Goal: Communication & Community: Answer question/provide support

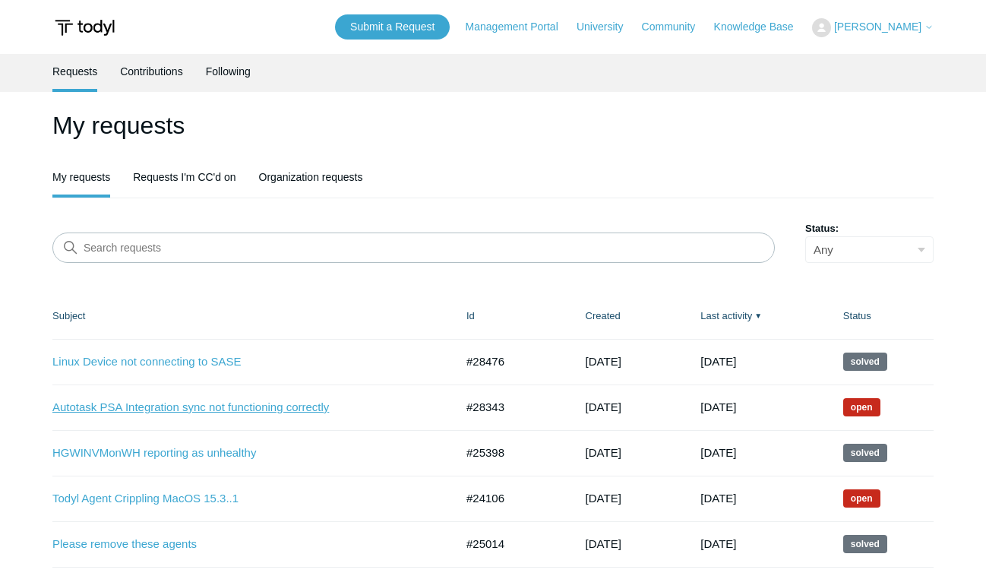
click at [252, 401] on link "Autotask PSA Integration sync not functioning correctly" at bounding box center [242, 407] width 380 height 17
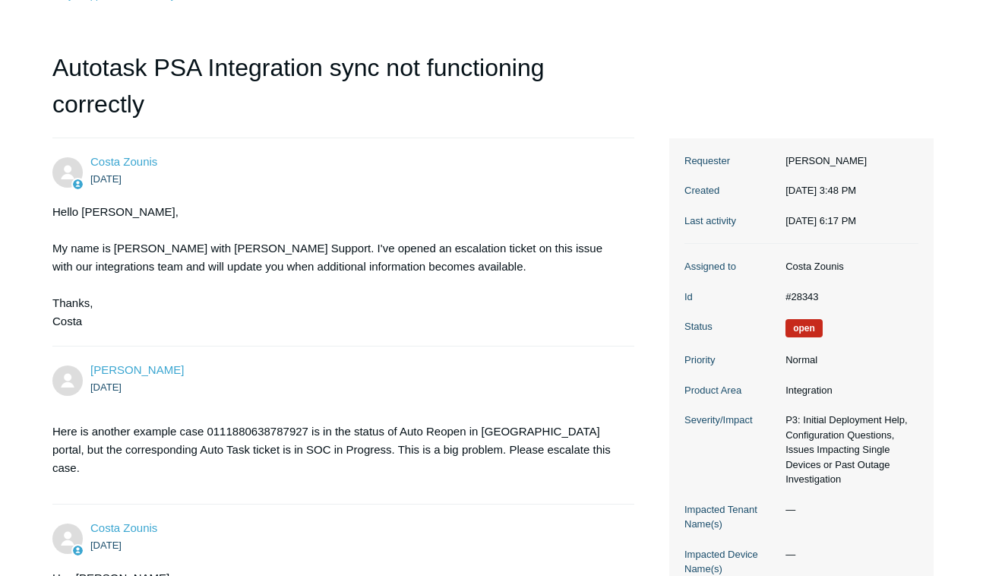
scroll to position [463, 0]
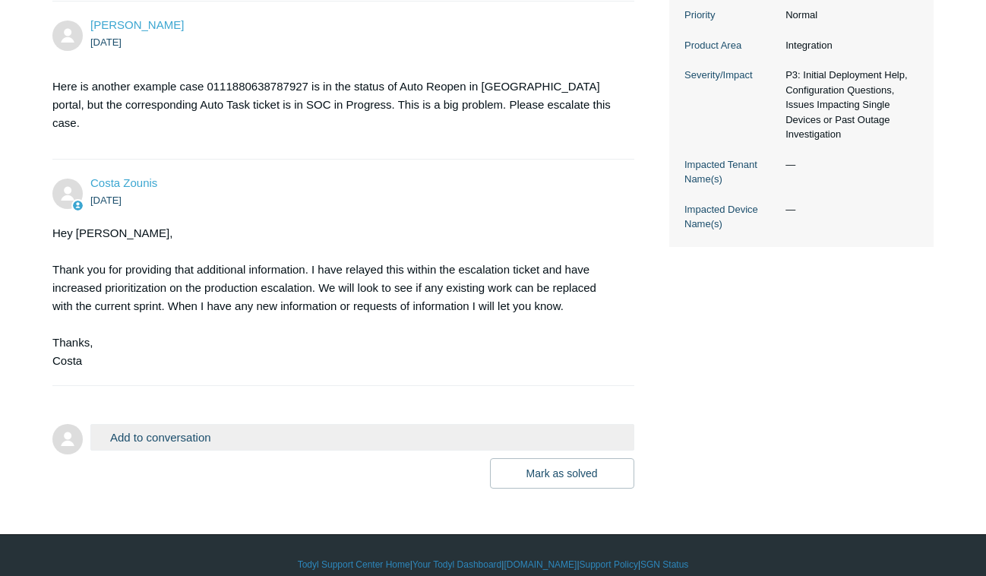
click at [439, 424] on button "Add to conversation" at bounding box center [362, 437] width 544 height 27
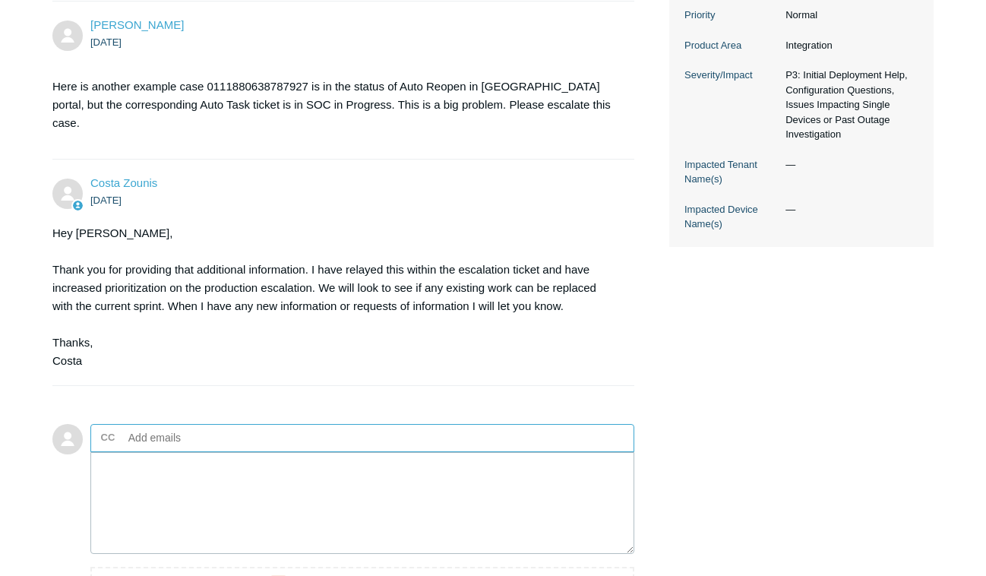
click at [439, 424] on ul "CC Add emails" at bounding box center [362, 438] width 544 height 28
click at [427, 452] on textarea "Add your reply" at bounding box center [362, 503] width 544 height 103
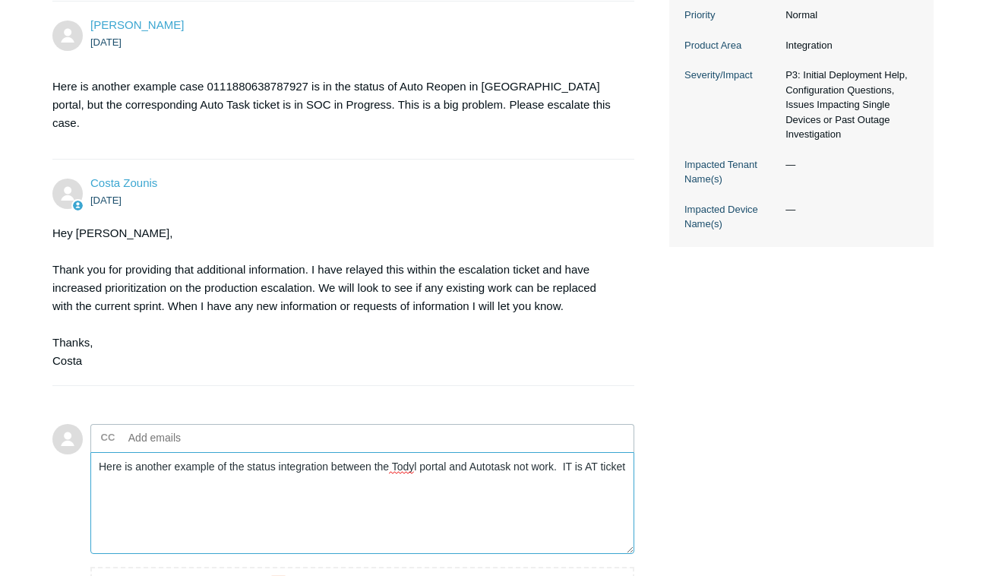
drag, startPoint x: 623, startPoint y: 448, endPoint x: 643, endPoint y: 454, distance: 20.7
click at [643, 454] on div "Costa Zounis 12 days ago Hello Heath, My name is Costa with Todyl Support. I've…" at bounding box center [492, 224] width 881 height 862
click at [626, 452] on textarea "Here is another example of the status integration between the Todyl portal and …" at bounding box center [362, 503] width 544 height 103
paste textarea "T20251001.0070"
paste textarea "0226745196038144"
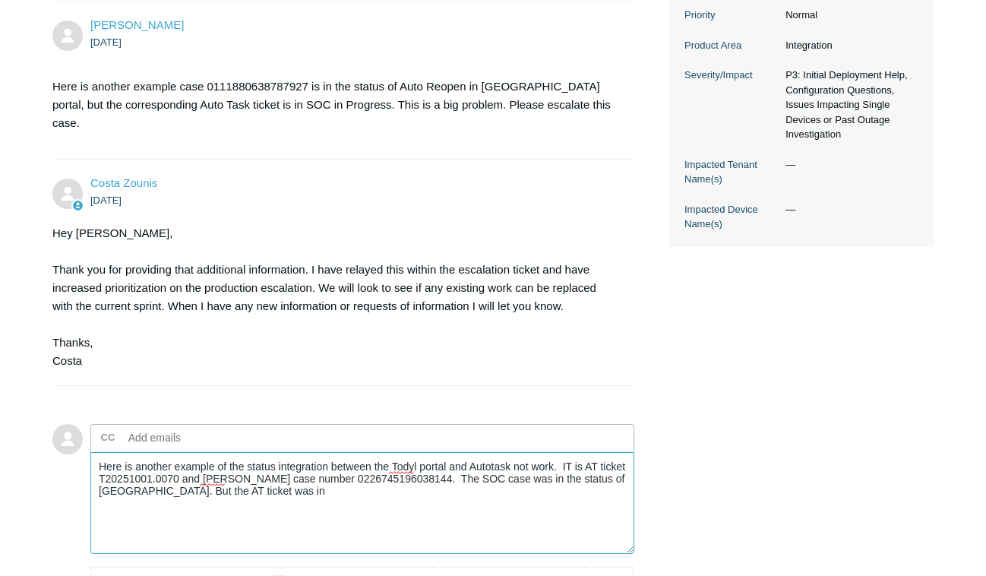
click at [566, 460] on textarea "Here is another example of the status integration between the Todyl portal and …" at bounding box center [362, 503] width 544 height 103
click at [341, 473] on textarea "Here is another example of the status integration between the Todyl portal and …" at bounding box center [362, 503] width 544 height 103
click at [418, 469] on textarea "Here is another example of the status integration between the Todyl portal and …" at bounding box center [362, 503] width 544 height 103
click at [463, 472] on textarea "Here is another example of the status integration between the Todyl portal and …" at bounding box center [362, 503] width 544 height 103
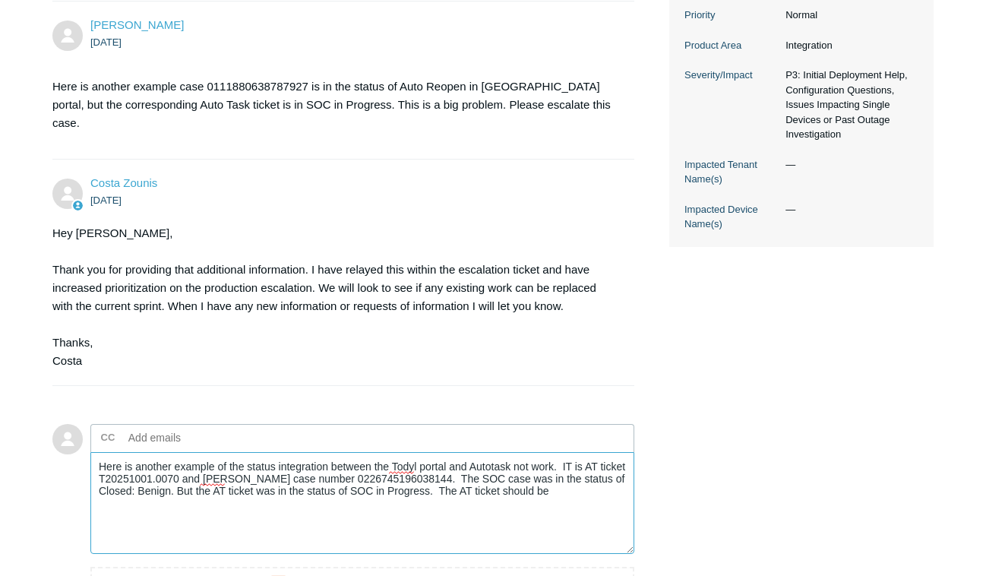
click at [546, 471] on textarea "Here is another example of the status integration between the Todyl portal and …" at bounding box center [362, 503] width 544 height 103
type textarea "Here is another example of the status integration between the Todyl portal and …"
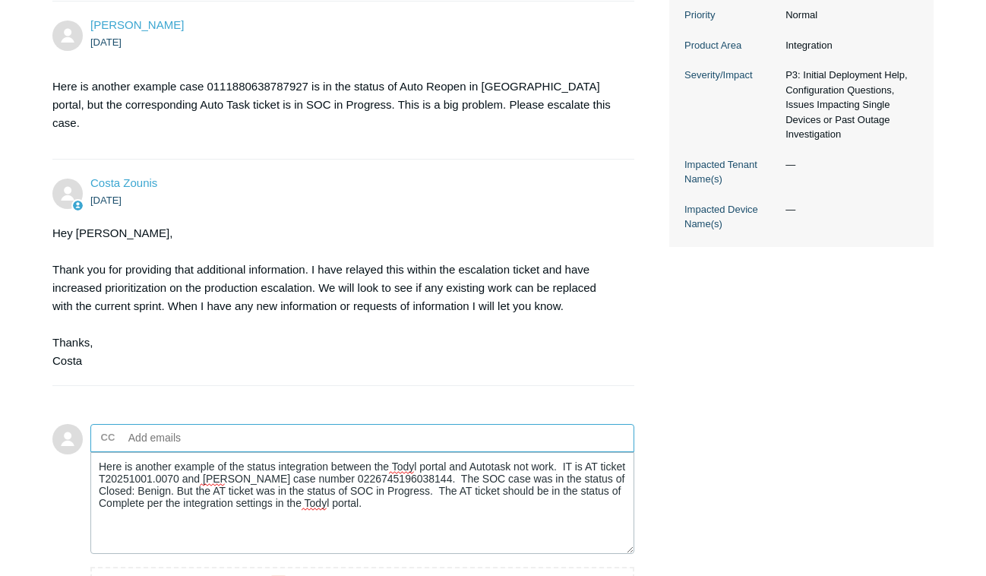
click at [339, 424] on ul "CC Add emails" at bounding box center [362, 438] width 544 height 28
type input "f"
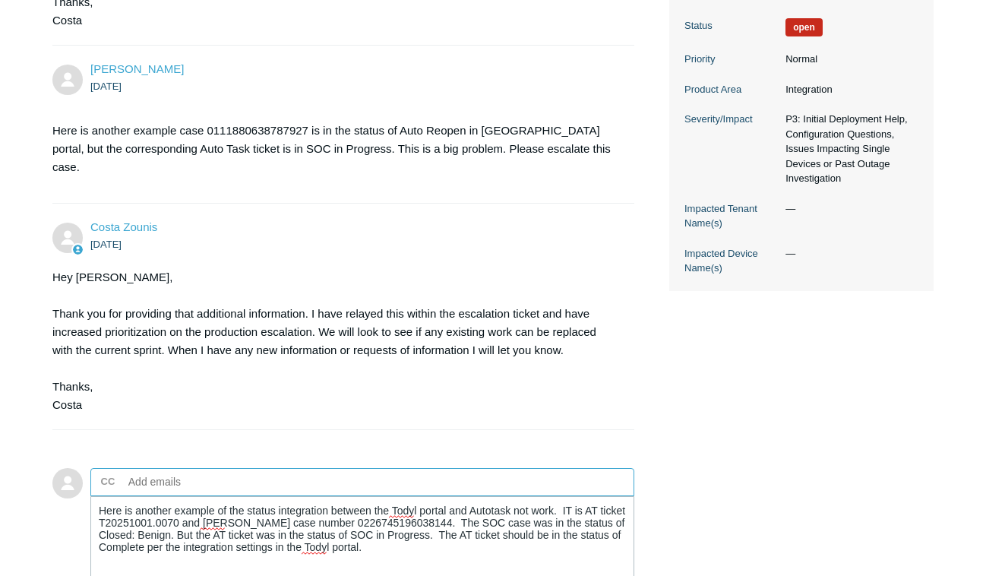
scroll to position [419, 0]
type input "Frankm@forthright.com"
type input "tomc@forthright.com"
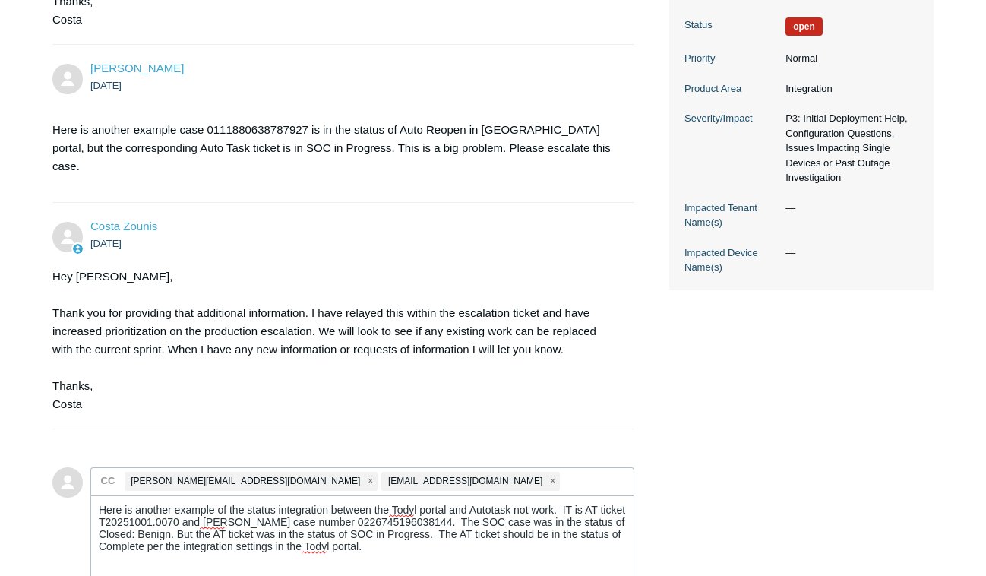
drag, startPoint x: 426, startPoint y: 375, endPoint x: 437, endPoint y: 405, distance: 31.5
click at [437, 405] on li "Costa Zounis 9 days ago Hey Heath, Thank you for providing that additional info…" at bounding box center [343, 316] width 582 height 226
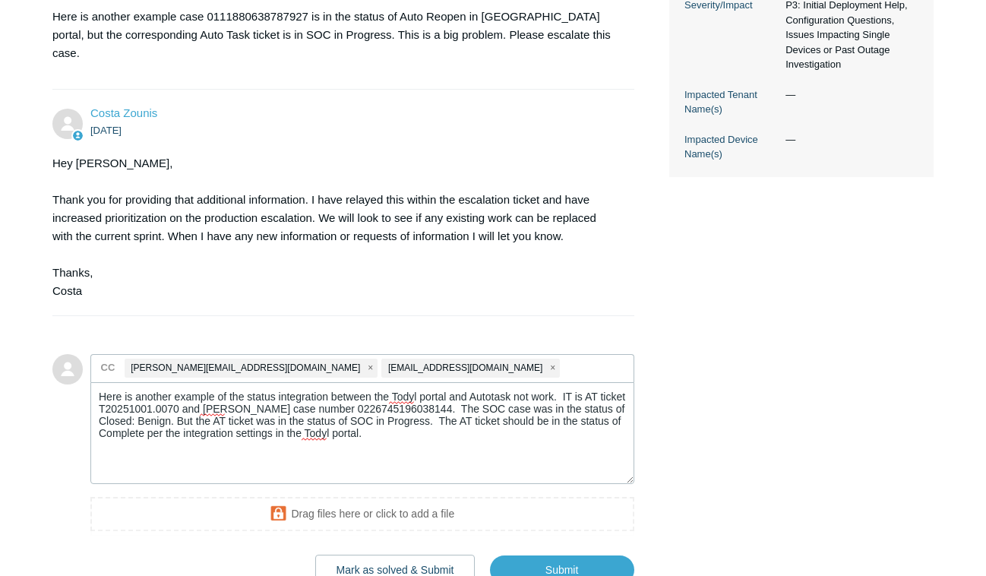
scroll to position [533, 0]
click at [565, 555] on input "Submit" at bounding box center [562, 570] width 144 height 30
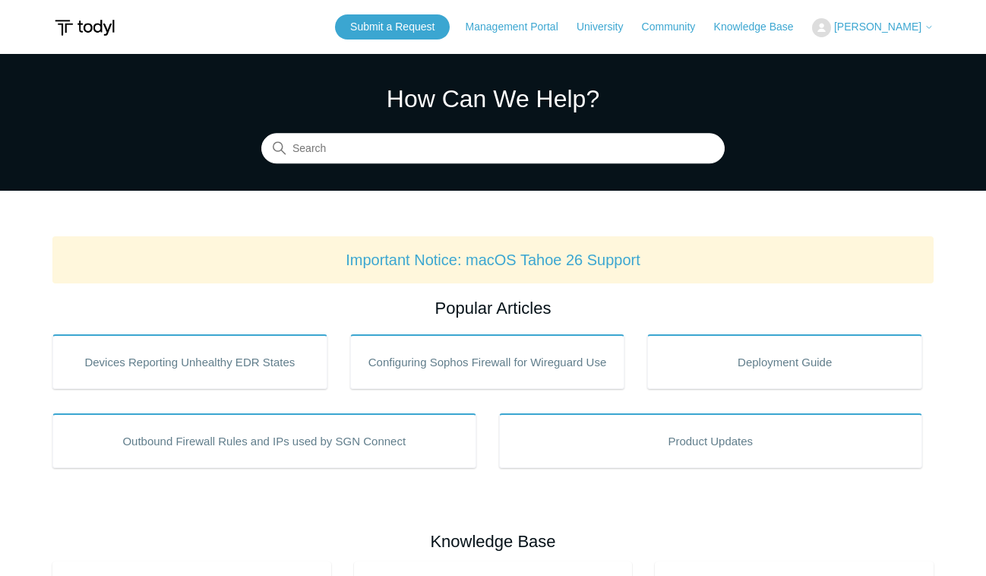
click at [732, 37] on div "Submit a Request Management Portal University Community Knowledge Base Heath Gi…" at bounding box center [634, 26] width 599 height 25
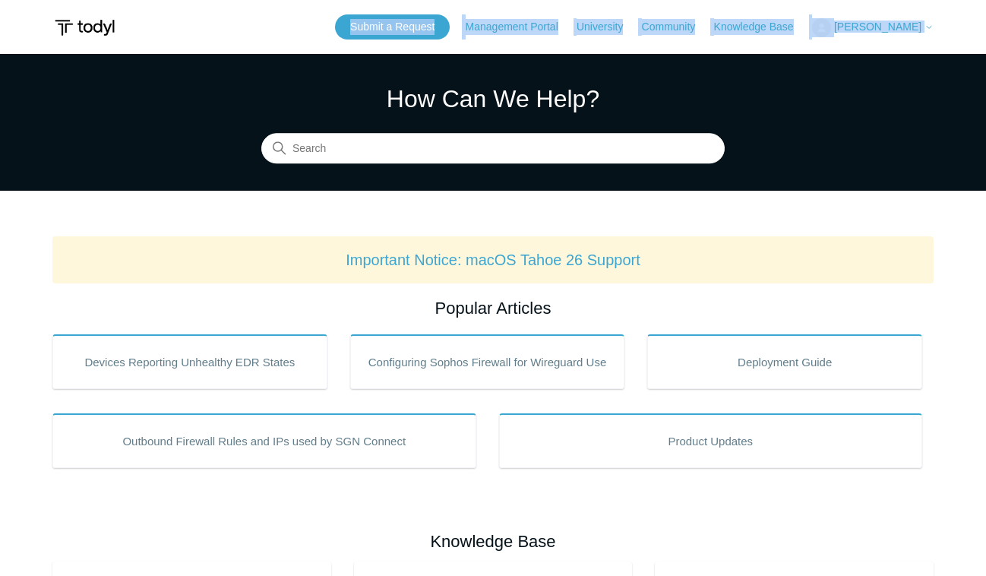
click at [732, 37] on div "Submit a Request Management Portal University Community Knowledge Base Heath Gi…" at bounding box center [634, 26] width 599 height 25
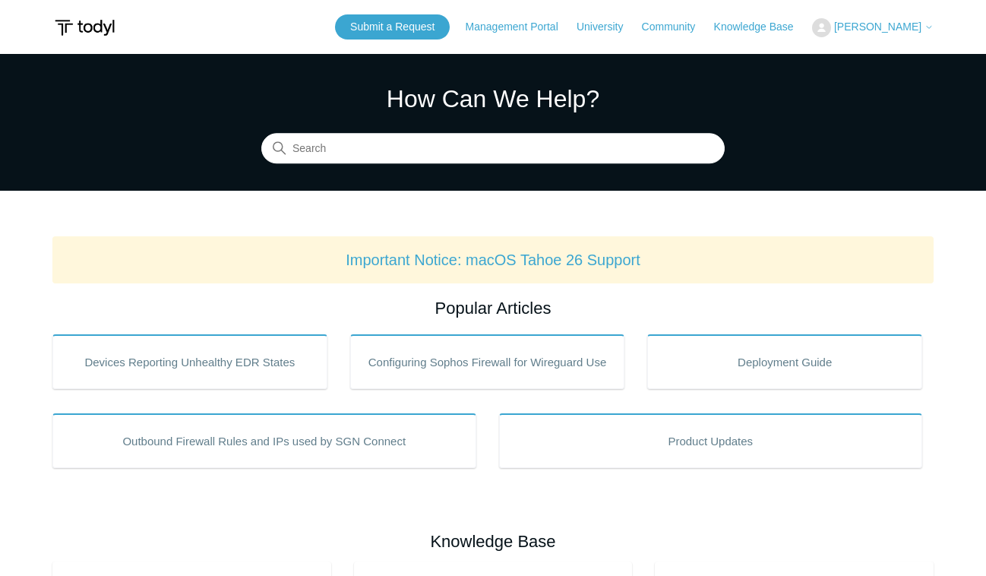
click at [751, 81] on section "How Can We Help? Search" at bounding box center [493, 122] width 986 height 137
click at [915, 29] on span "[PERSON_NAME]" at bounding box center [877, 27] width 87 height 12
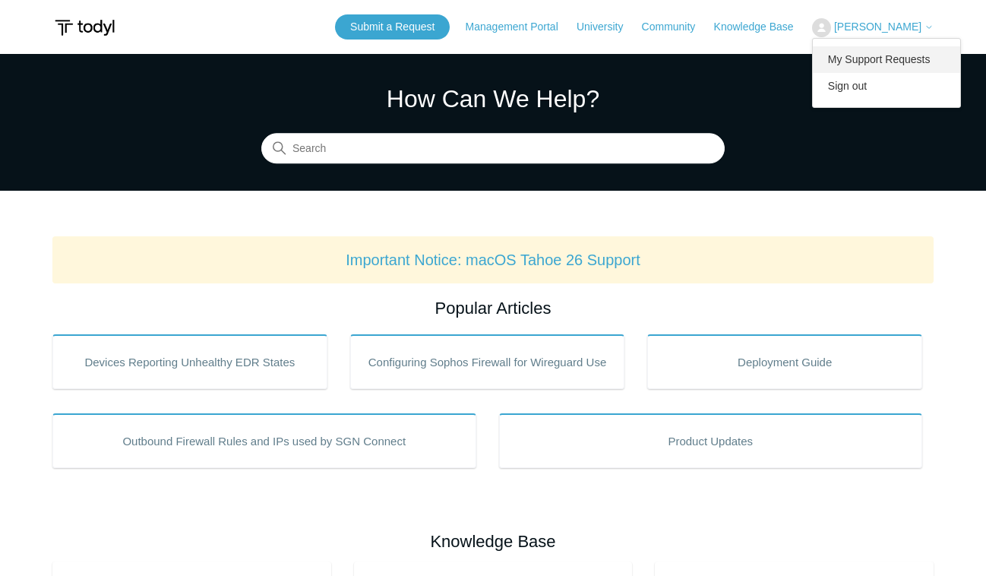
click at [910, 59] on link "My Support Requests" at bounding box center [887, 59] width 148 height 27
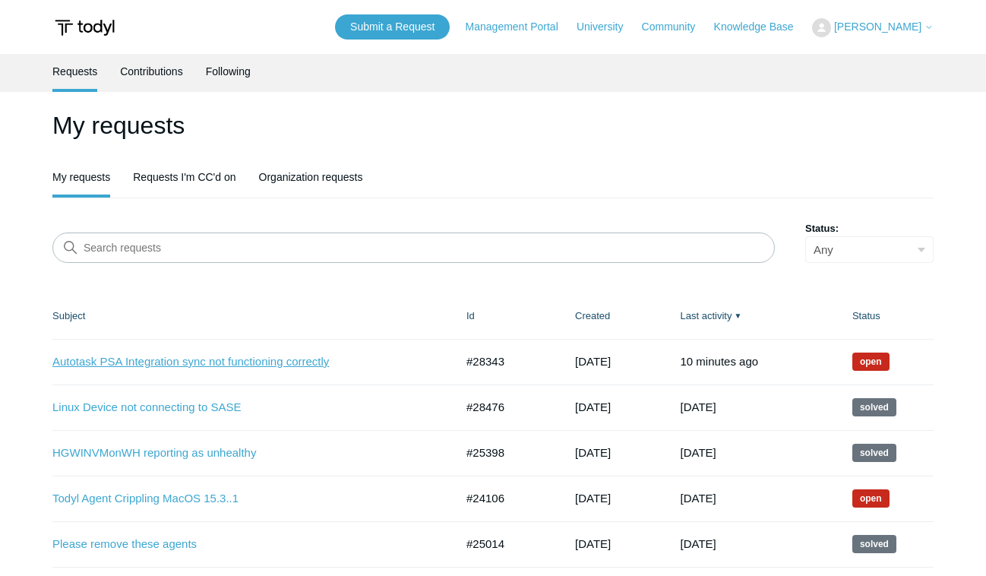
click at [313, 361] on link "Autotask PSA Integration sync not functioning correctly" at bounding box center [242, 361] width 380 height 17
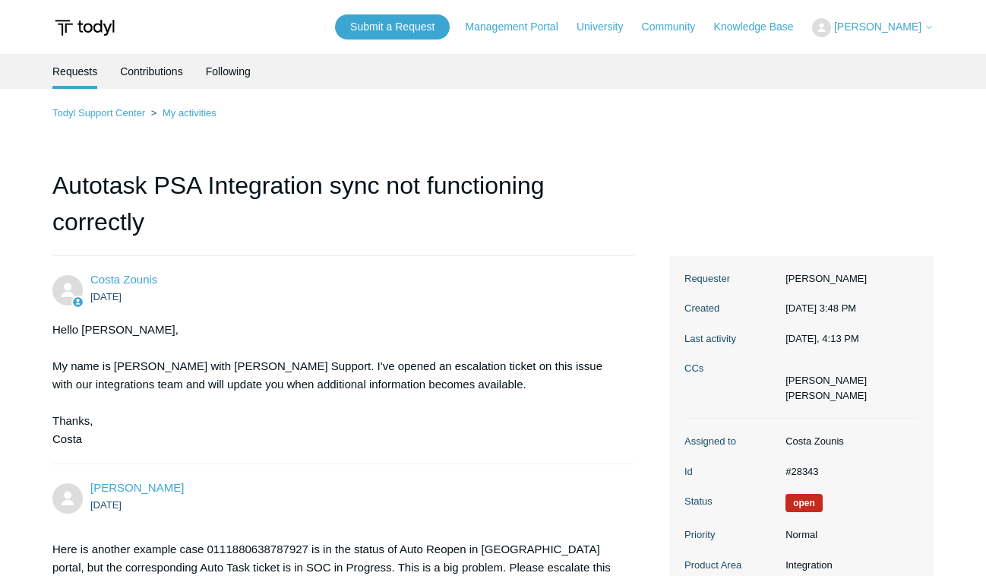
scroll to position [639, 0]
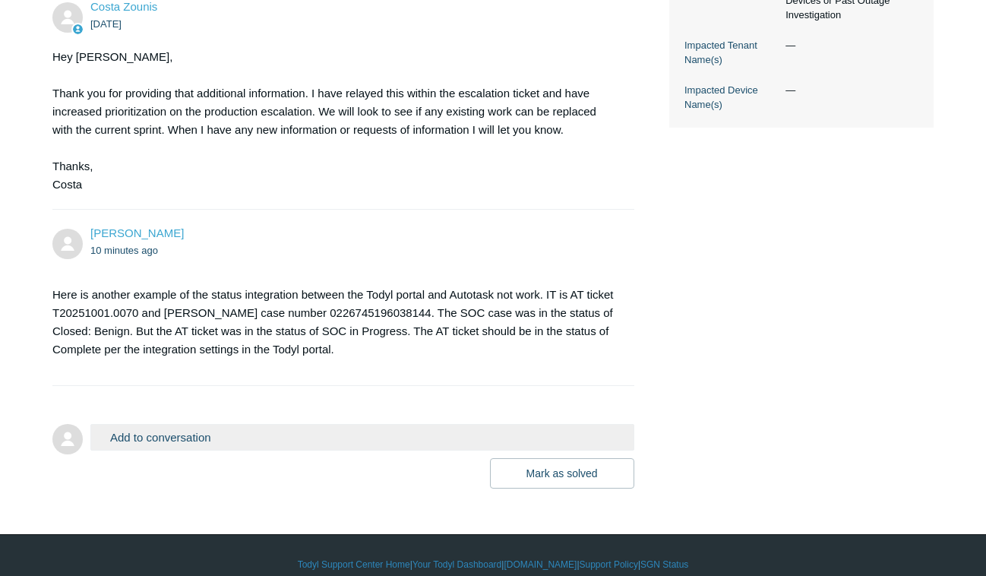
click at [369, 424] on button "Add to conversation" at bounding box center [362, 437] width 544 height 27
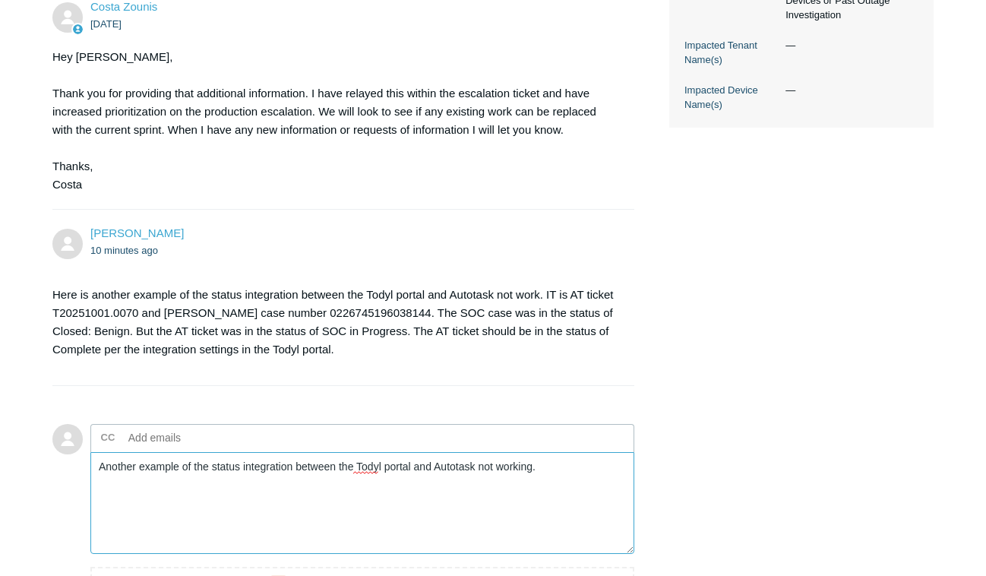
type textarea "Another example of the status integration between the Todyl portal and Autotask…"
click at [369, 424] on ul "CC Add emails" at bounding box center [362, 438] width 544 height 28
type input "T"
click at [592, 452] on textarea "Another example of the status integration between the Todyl portal and Autotask…" at bounding box center [362, 503] width 544 height 103
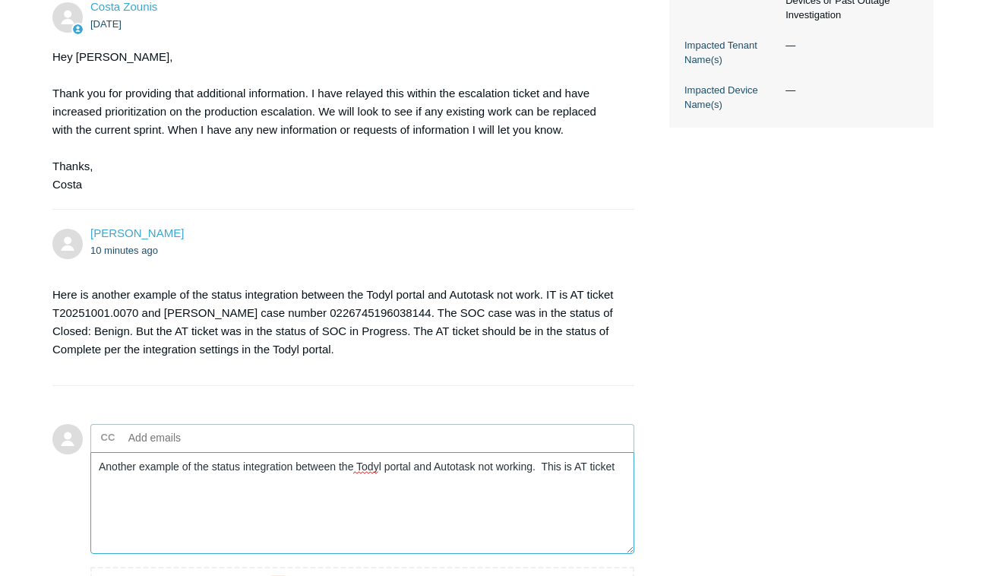
click at [619, 452] on textarea "Another example of the status integration between the Todyl portal and Autotask…" at bounding box center [362, 503] width 544 height 103
paste textarea "T20251003.0135 - Malicious Behavior Prevention Event-0103414356767221"
drag, startPoint x: 178, startPoint y: 459, endPoint x: 365, endPoint y: 457, distance: 186.9
click at [365, 457] on textarea "Another example of the status integration between the Todyl portal and Autotask…" at bounding box center [362, 503] width 544 height 103
click at [368, 460] on textarea "Another example of the status integration between the Todyl portal and Autotask…" at bounding box center [362, 503] width 544 height 103
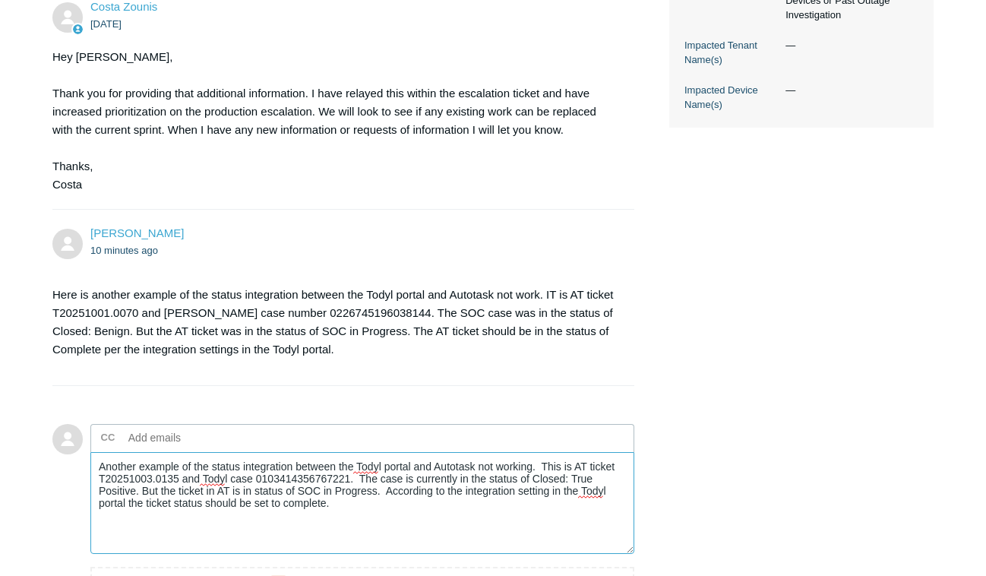
type textarea "Another example of the status integration between the Todyl portal and Autotask…"
click at [524, 424] on ul "CC Add emails" at bounding box center [362, 438] width 544 height 28
type input "Frankm@forthright.com"
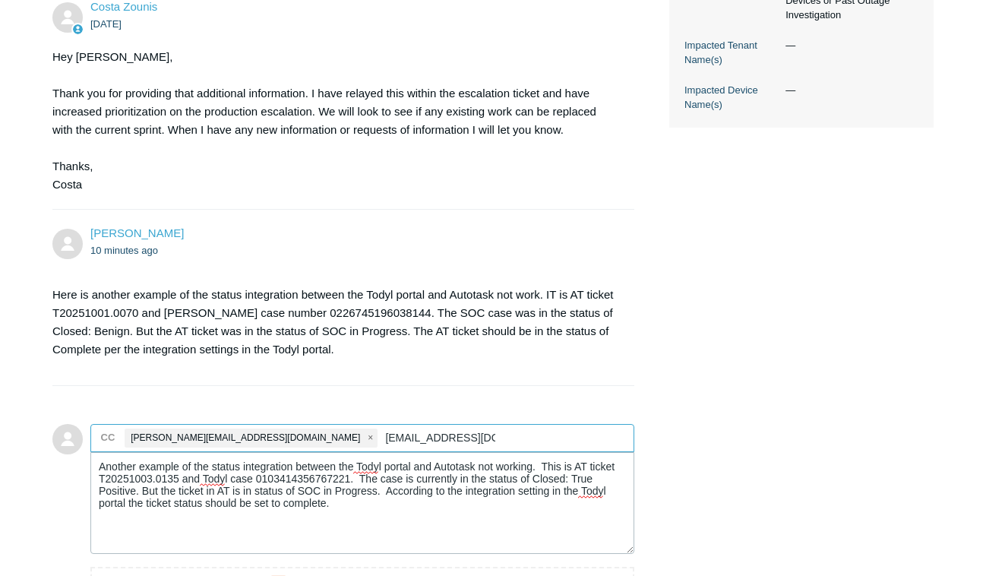
type input "Tomc@forthright.com"
drag, startPoint x: 535, startPoint y: 456, endPoint x: 136, endPoint y: 471, distance: 399.2
click at [136, 471] on textarea "Another example of the status integration between the Todyl portal and Autotask…" at bounding box center [362, 503] width 544 height 103
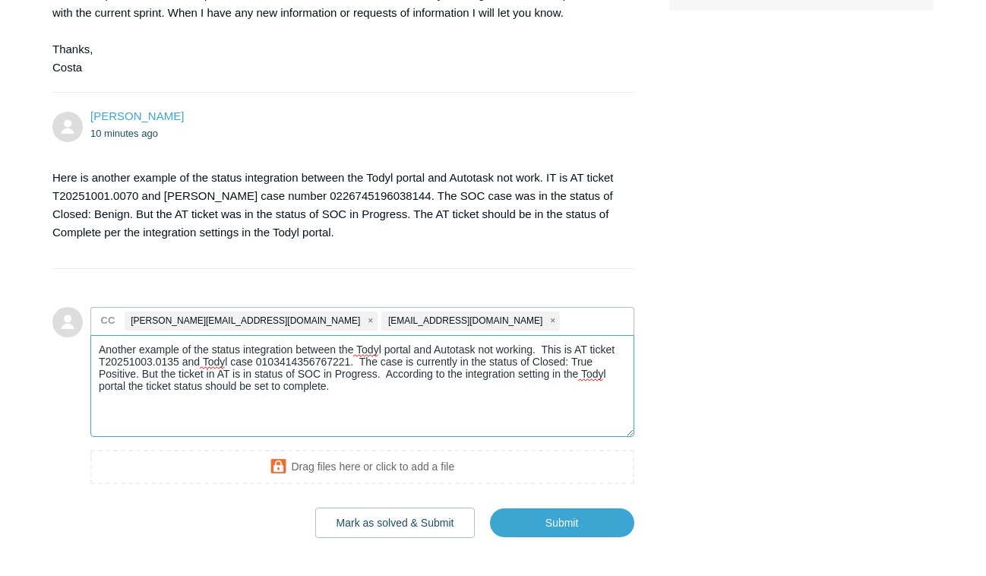
scroll to position [757, 0]
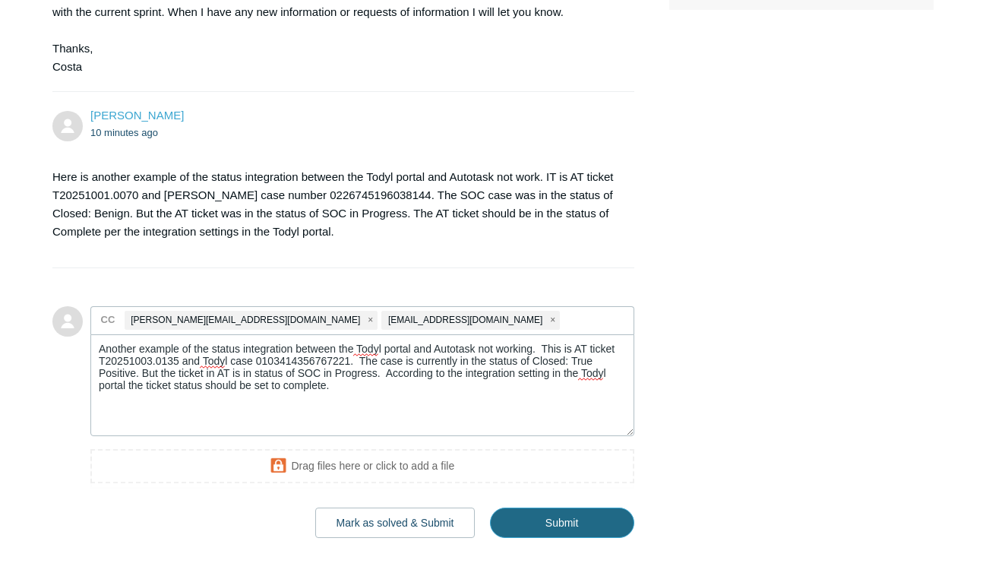
click at [568, 508] on input "Submit" at bounding box center [562, 523] width 144 height 30
